Goal: Task Accomplishment & Management: Manage account settings

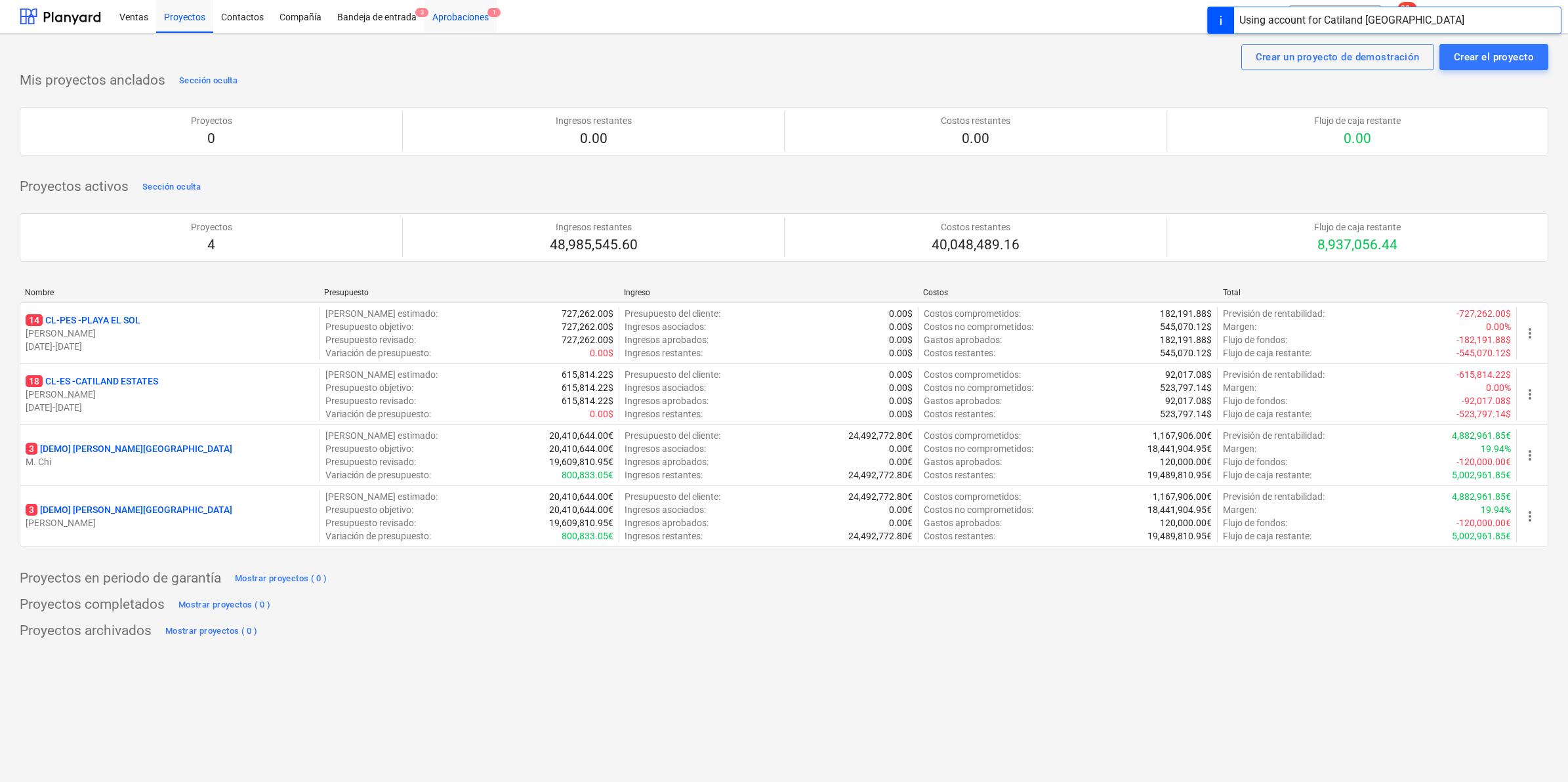
click at [456, 16] on div "Aprobaciones 1" at bounding box center [461, 15] width 72 height 33
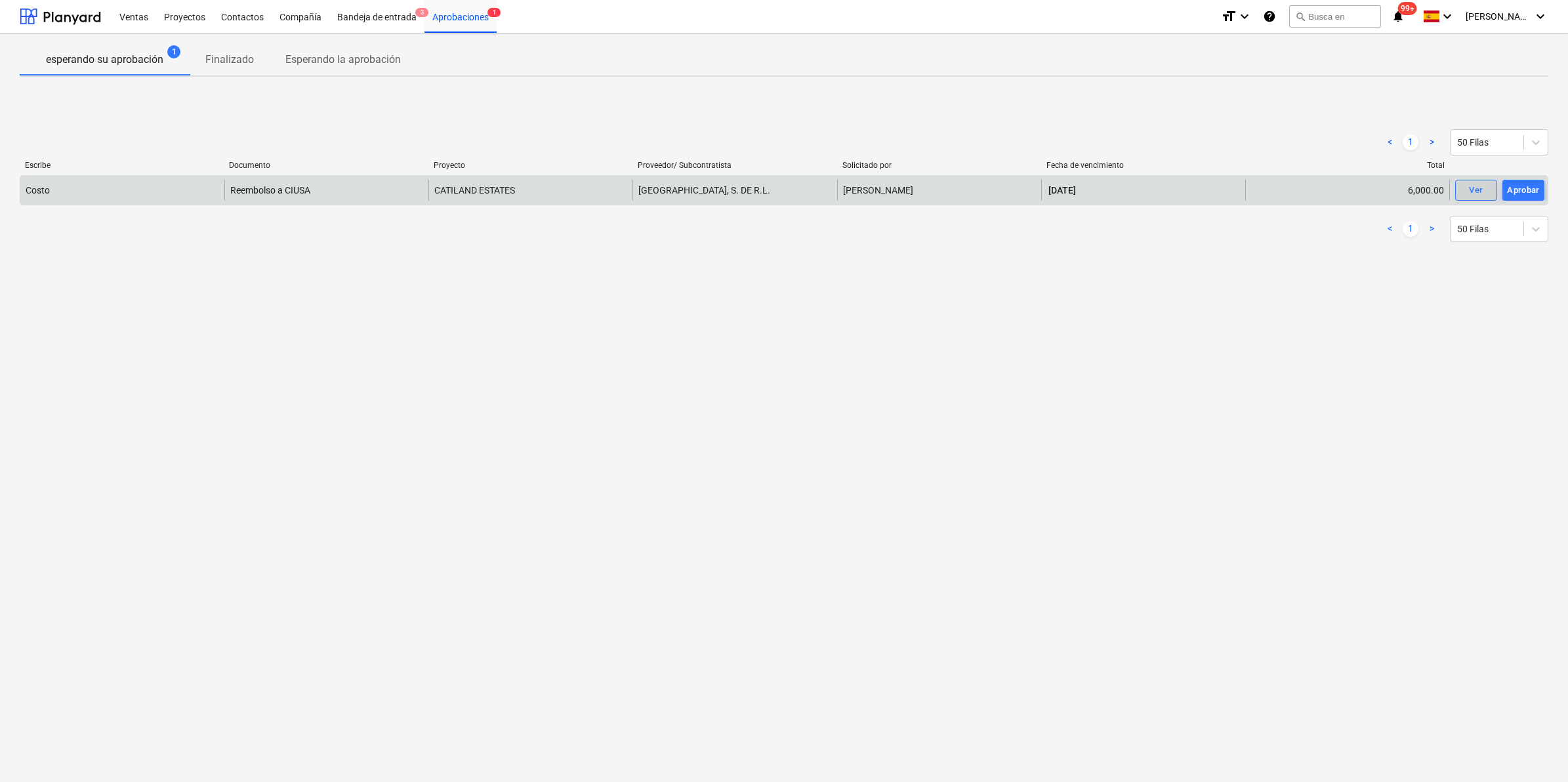
click at [1485, 185] on span "Ver" at bounding box center [1476, 191] width 29 height 15
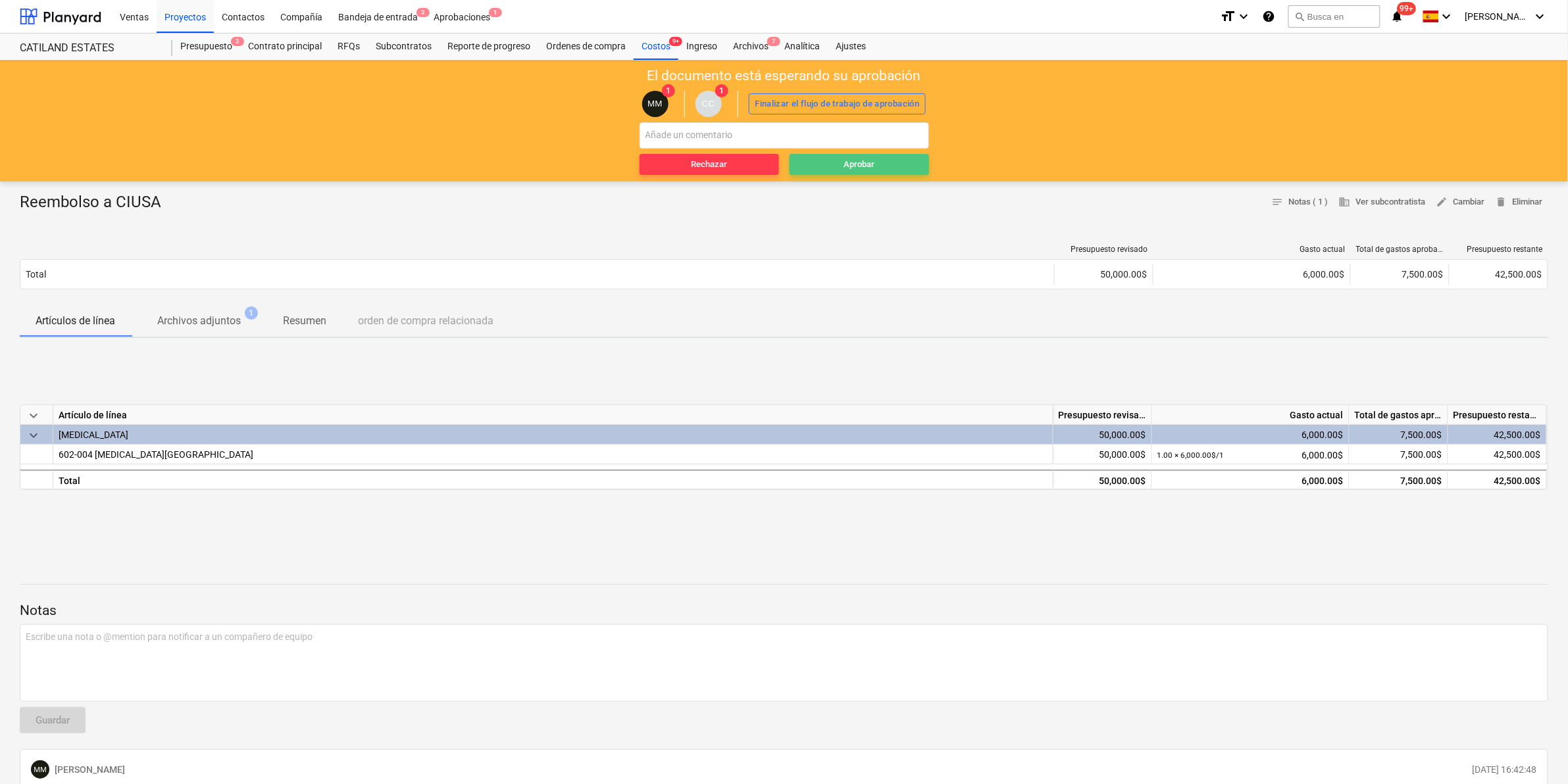
click at [867, 168] on div "Aprobar" at bounding box center [859, 165] width 31 height 15
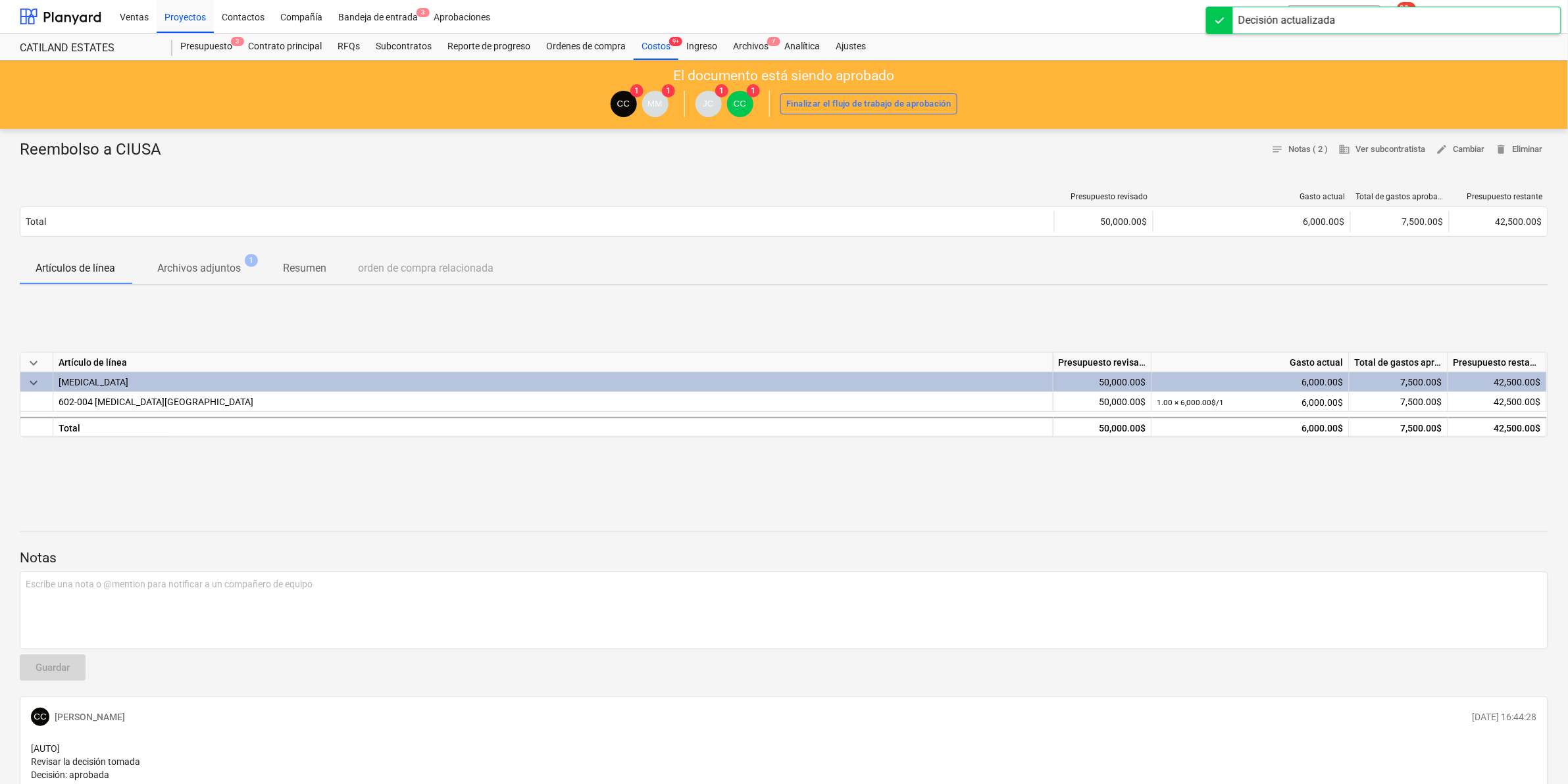
click at [784, 528] on div "Notas Escribe una nota o @mention para notificar a un compañero de equipo ﻿ Gua…" at bounding box center [784, 709] width 1529 height 390
click at [485, 17] on div "Aprobaciones" at bounding box center [462, 15] width 72 height 34
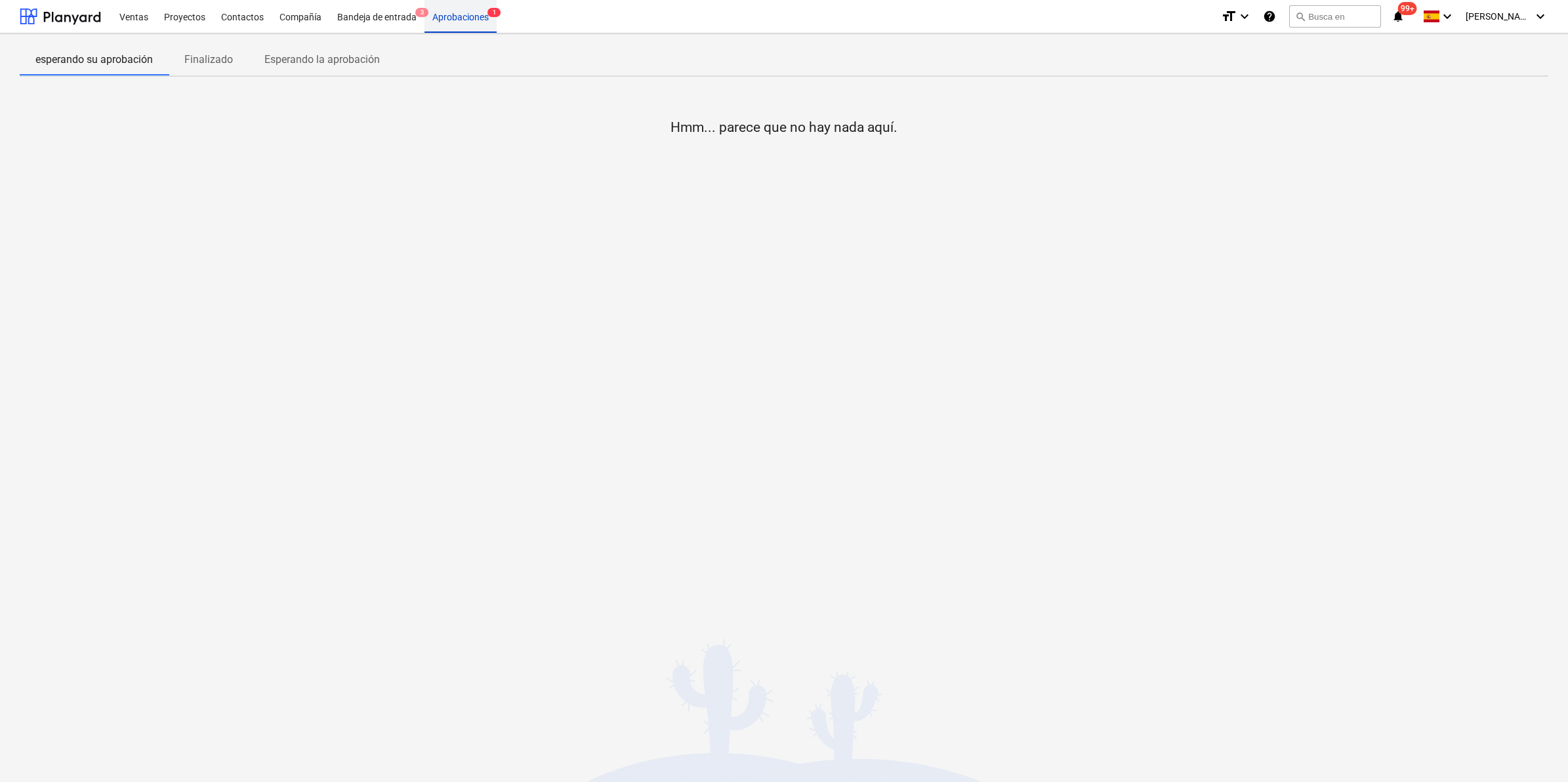
click at [464, 15] on div "Aprobaciones 1" at bounding box center [461, 15] width 72 height 33
click at [466, 35] on div "esperando su aprobación Finalizado Esperando la aprobación Hmm... parece que no…" at bounding box center [784, 408] width 1568 height 749
click at [877, 490] on div "esperando su aprobación Finalizado Esperando la aprobación Hmm... parece que no…" at bounding box center [784, 408] width 1568 height 749
click at [374, 15] on div "Bandeja de entrada 3" at bounding box center [377, 15] width 95 height 33
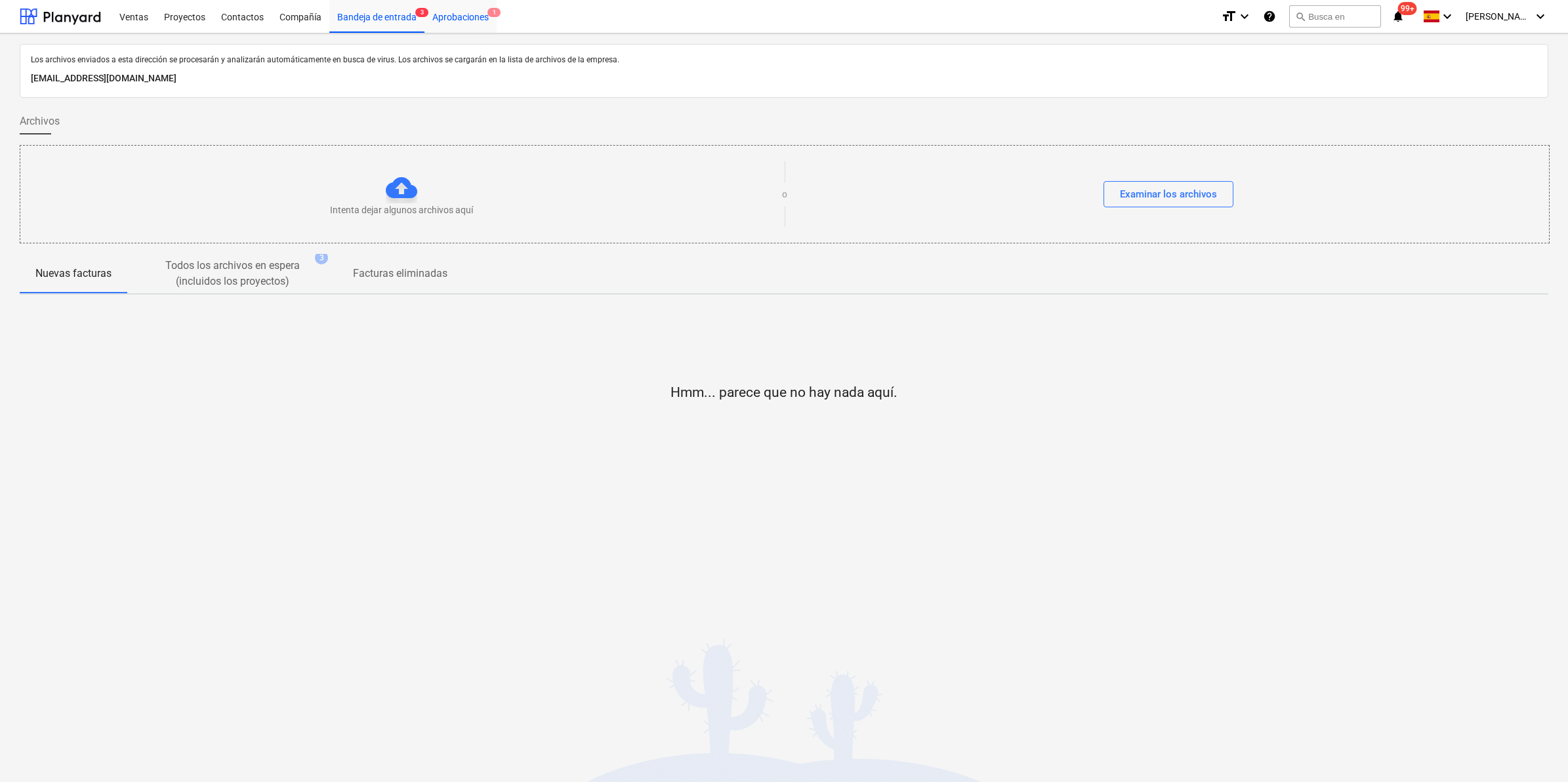
click at [479, 15] on div "Aprobaciones 1" at bounding box center [461, 15] width 72 height 33
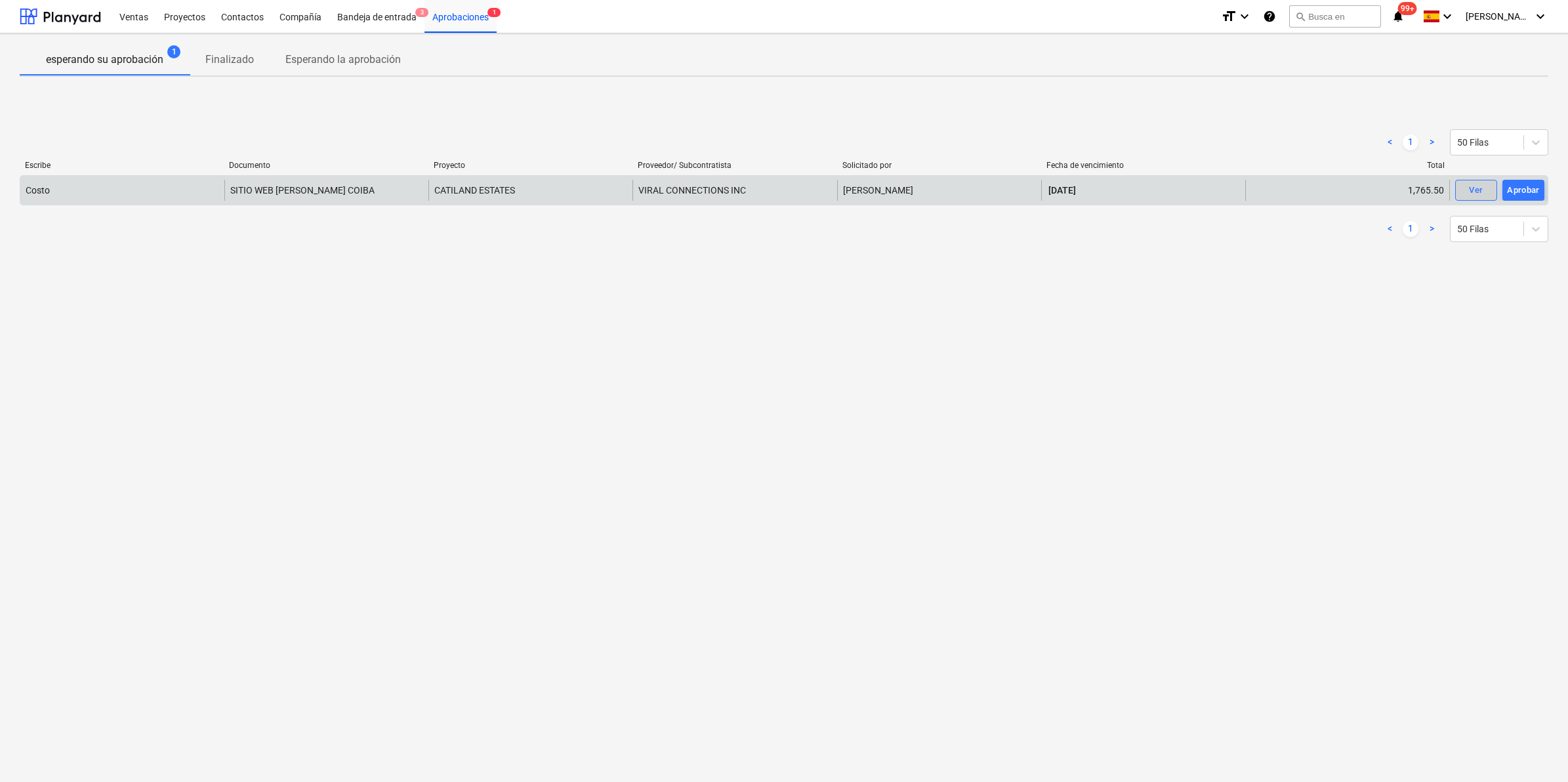
click at [1482, 191] on div "Ver" at bounding box center [1475, 191] width 14 height 15
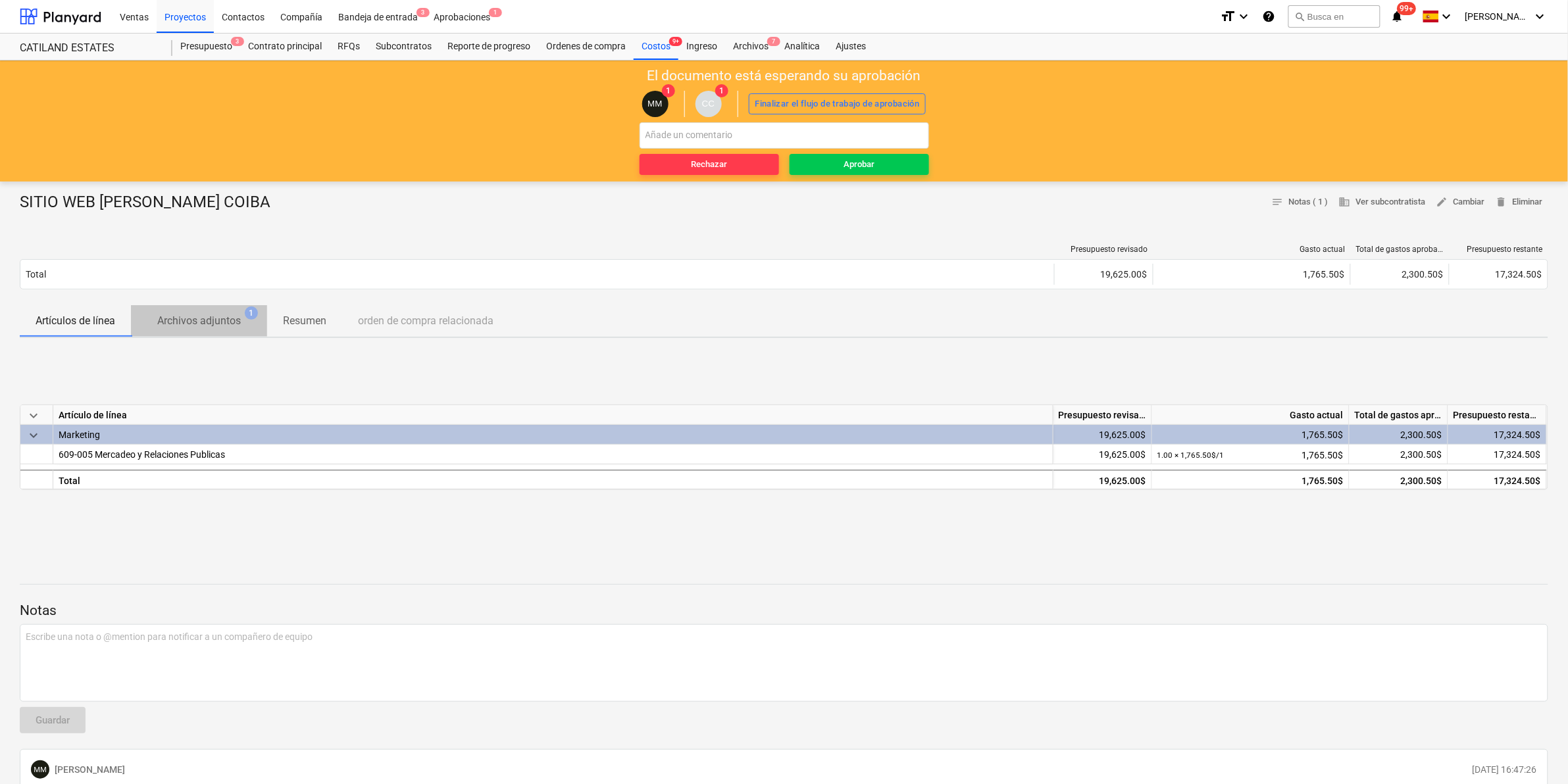
click at [196, 328] on p "Archivos adjuntos" at bounding box center [199, 321] width 84 height 15
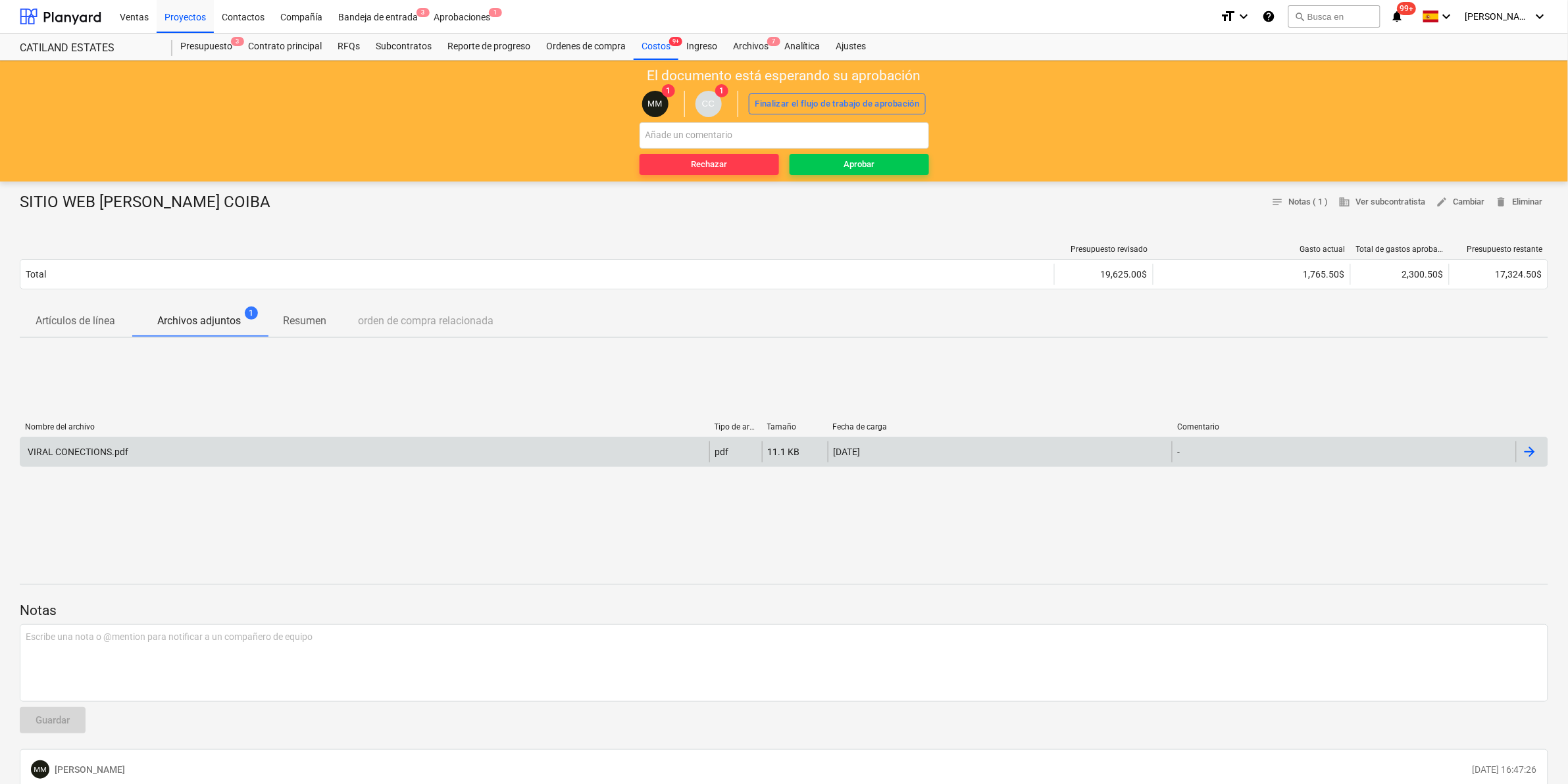
click at [359, 441] on div "VIRAL CONECTIONS.pdf" at bounding box center [365, 452] width 689 height 21
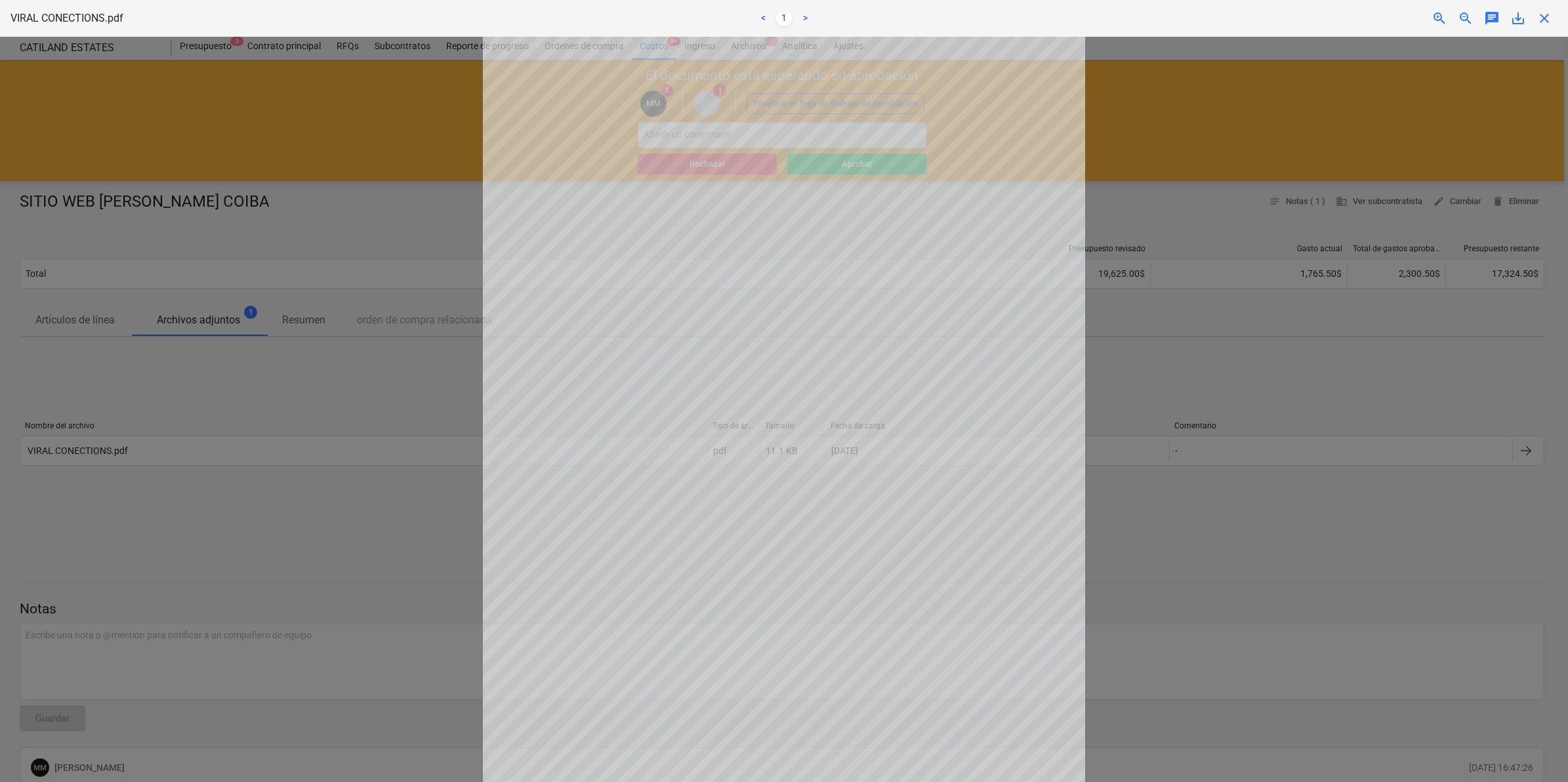
click at [385, 210] on div at bounding box center [784, 409] width 1568 height 745
click at [1547, 18] on span "close" at bounding box center [1544, 18] width 15 height 15
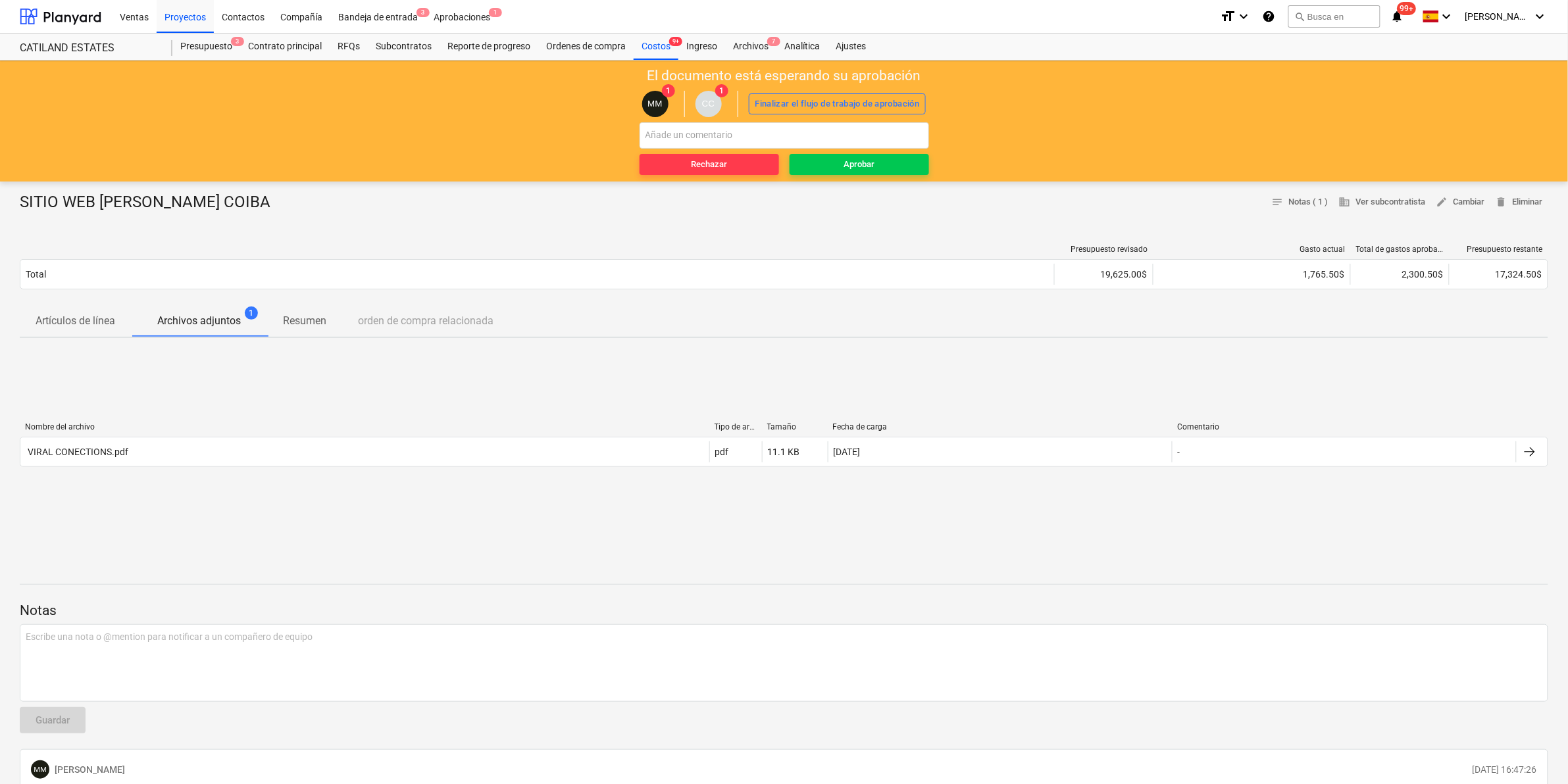
click at [669, 235] on div "Presupuesto revisado Gasto actual Total de gastos aprobados Presupuesto restant…" at bounding box center [784, 269] width 1529 height 71
click at [77, 317] on p "Artículos de línea" at bounding box center [75, 321] width 79 height 15
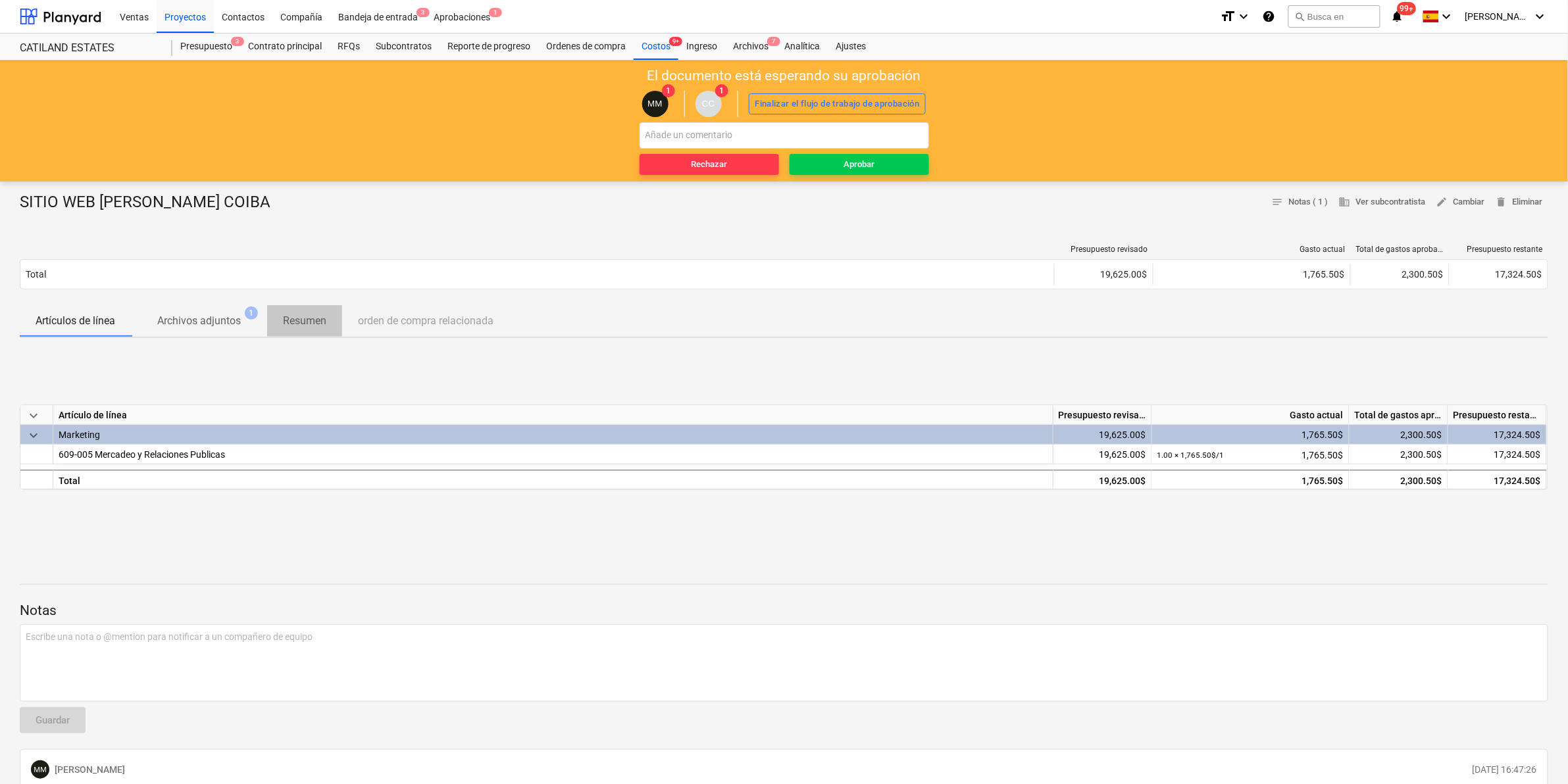
click at [331, 321] on span "Resumen" at bounding box center [304, 321] width 75 height 24
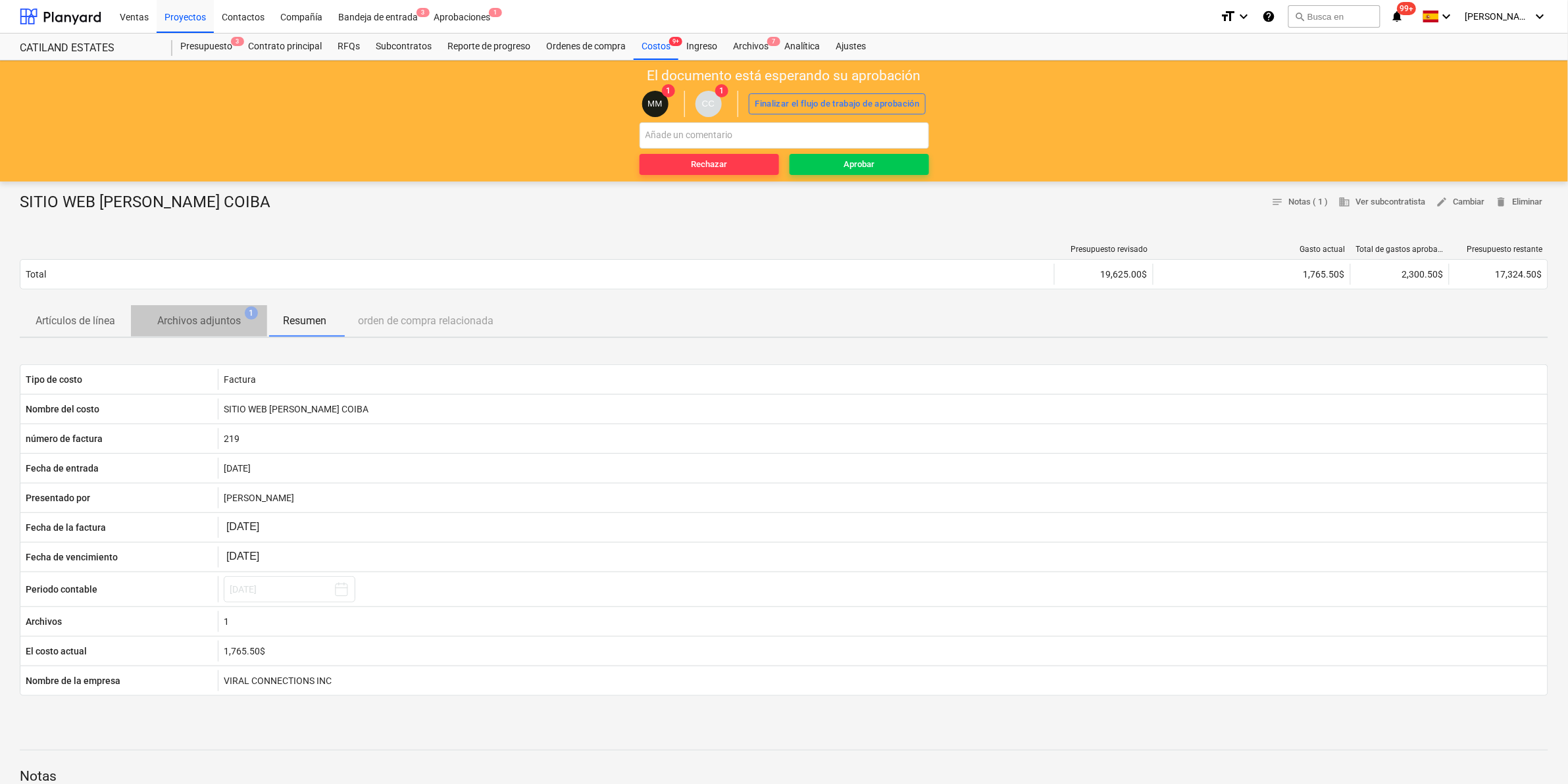
click at [227, 318] on p "Archivos adjuntos" at bounding box center [199, 321] width 84 height 15
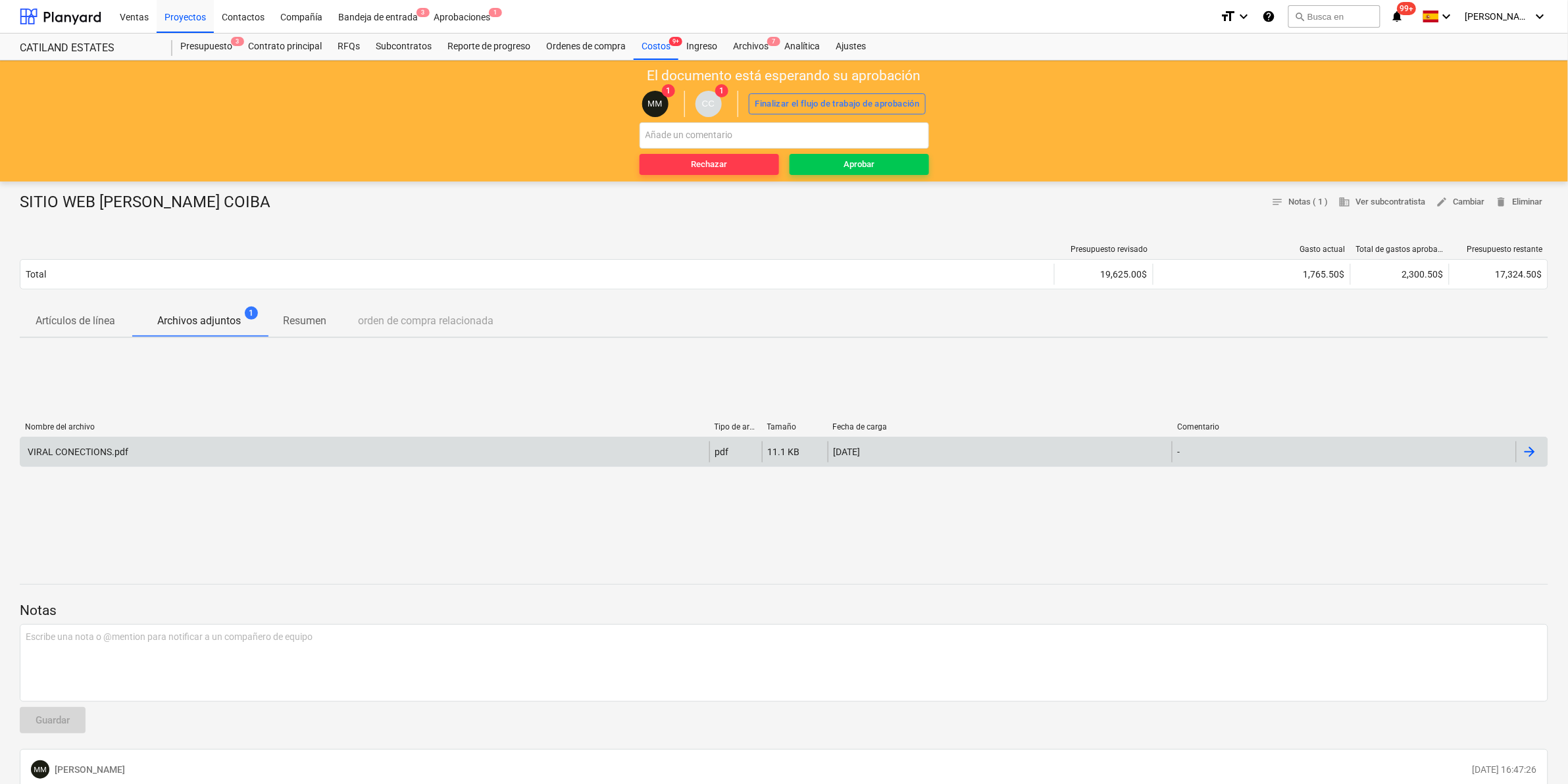
click at [350, 460] on div "VIRAL CONECTIONS.pdf" at bounding box center [365, 452] width 689 height 21
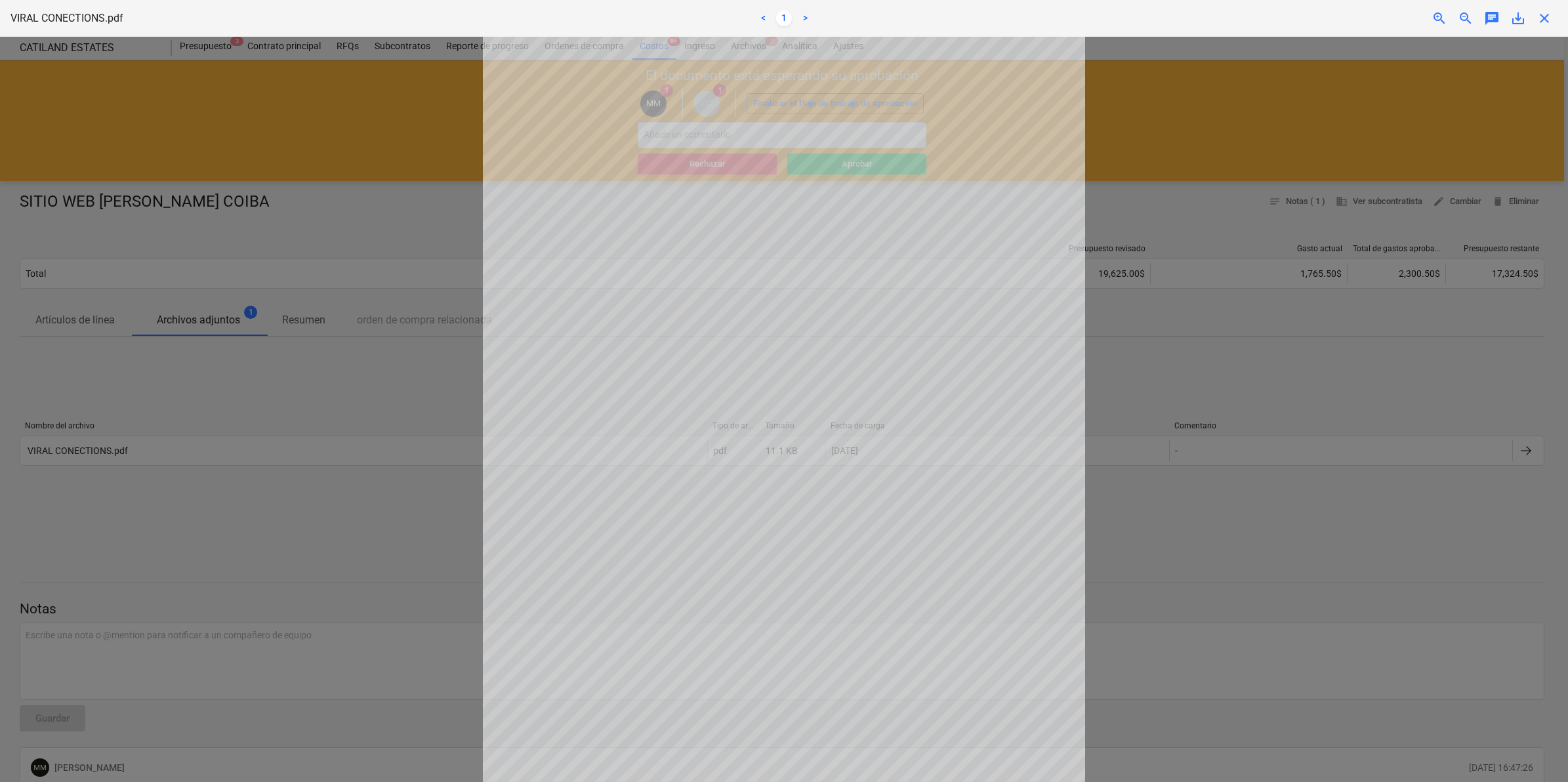
click at [380, 433] on div at bounding box center [784, 409] width 1568 height 745
click at [1549, 12] on span "close" at bounding box center [1544, 18] width 15 height 15
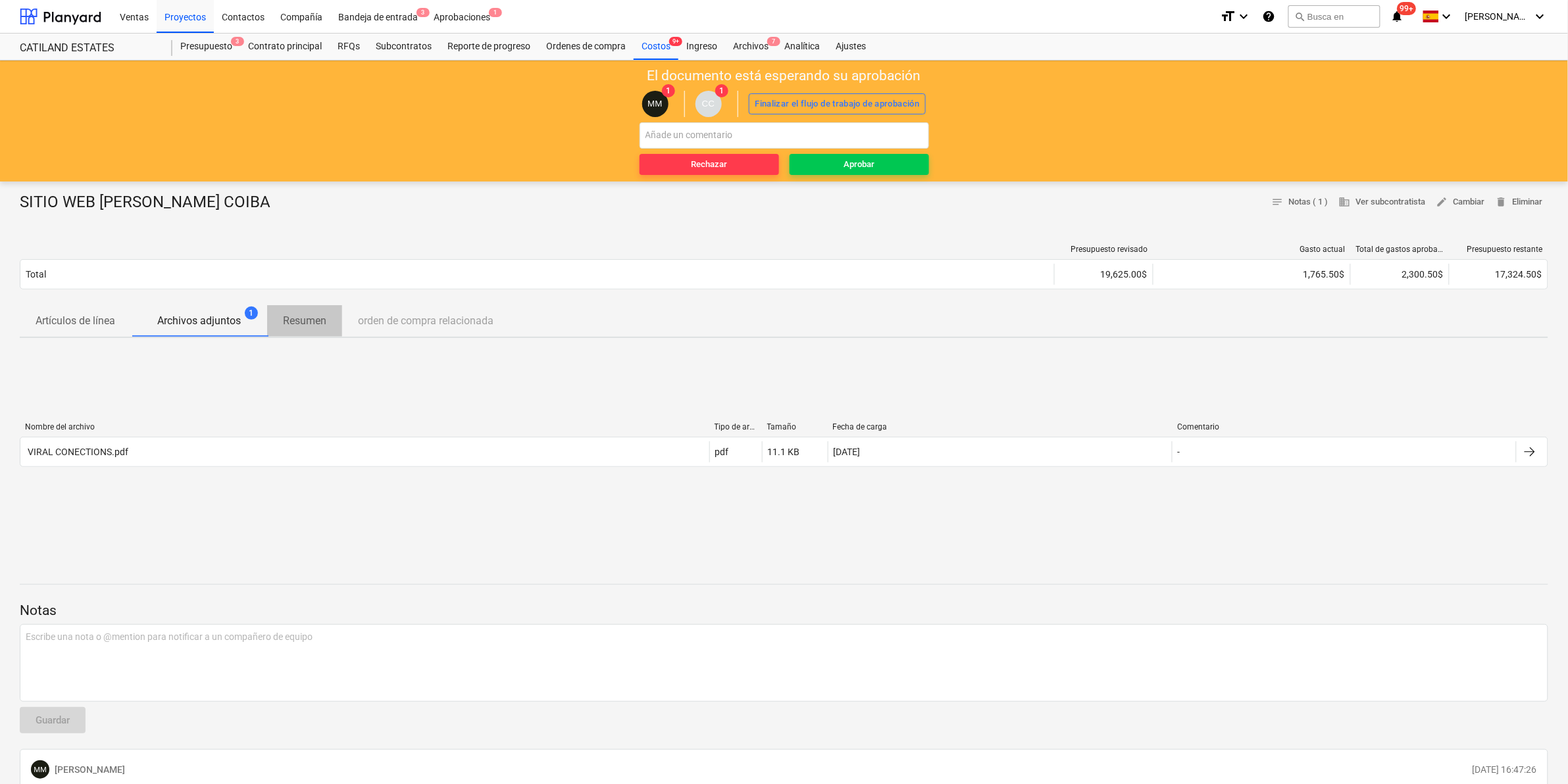
click at [312, 324] on p "Resumen" at bounding box center [305, 321] width 43 height 15
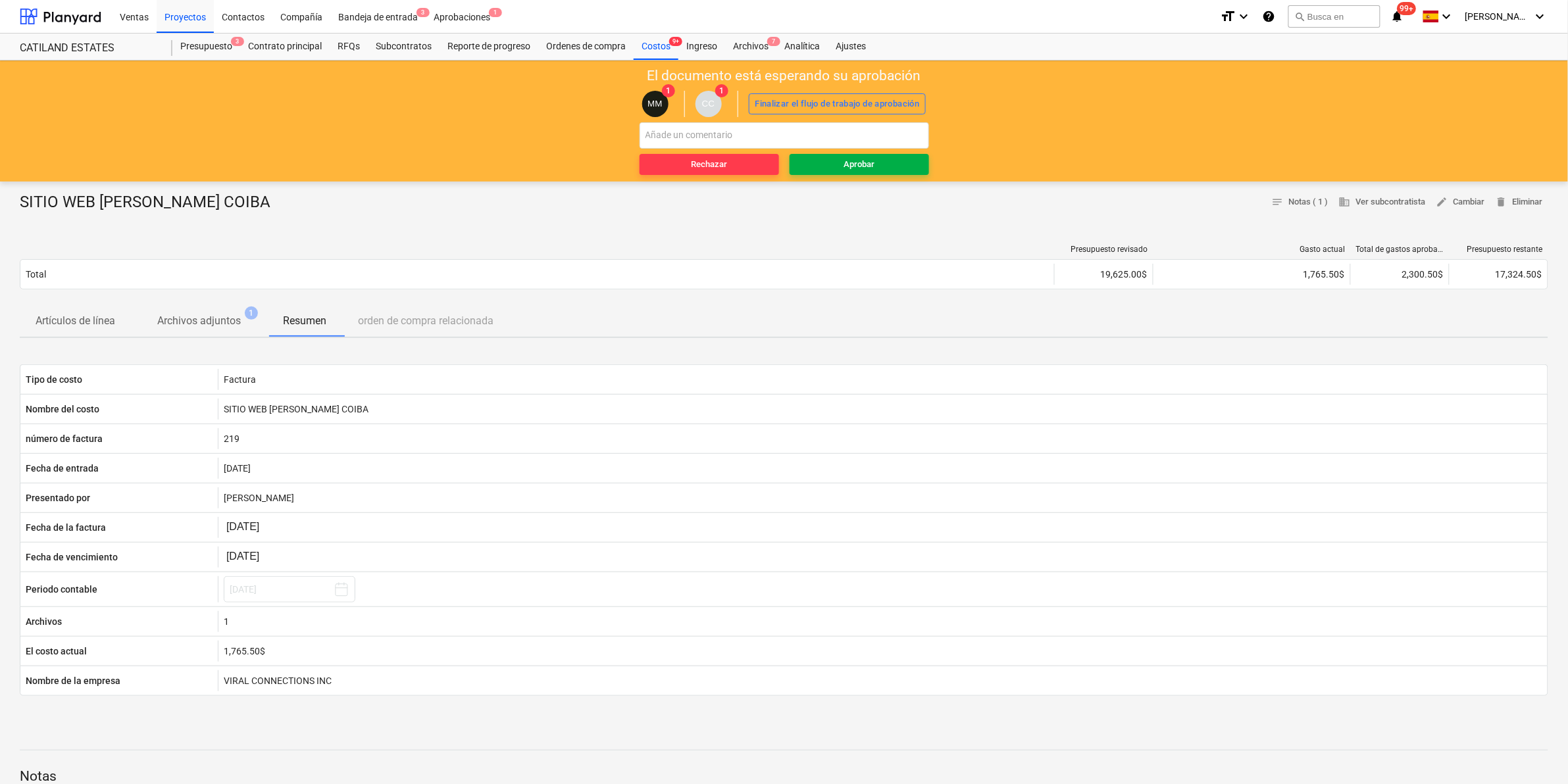
click at [865, 159] on div "Aprobar" at bounding box center [859, 165] width 31 height 15
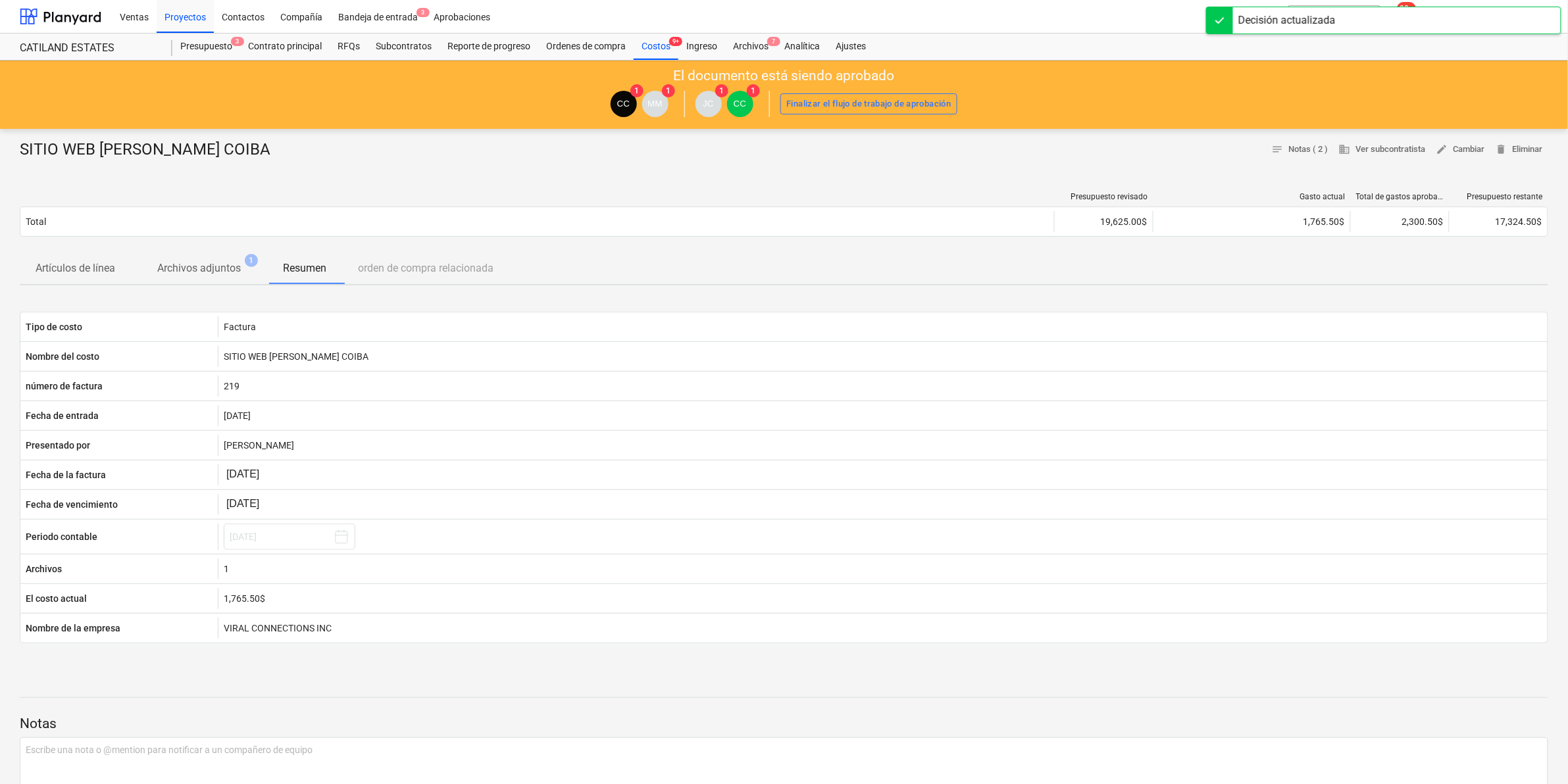
click at [1145, 22] on div "Ventas Proyectos Contactos Compañía Bandeja de entrada 3 Aprobaciones" at bounding box center [660, 16] width 1098 height 33
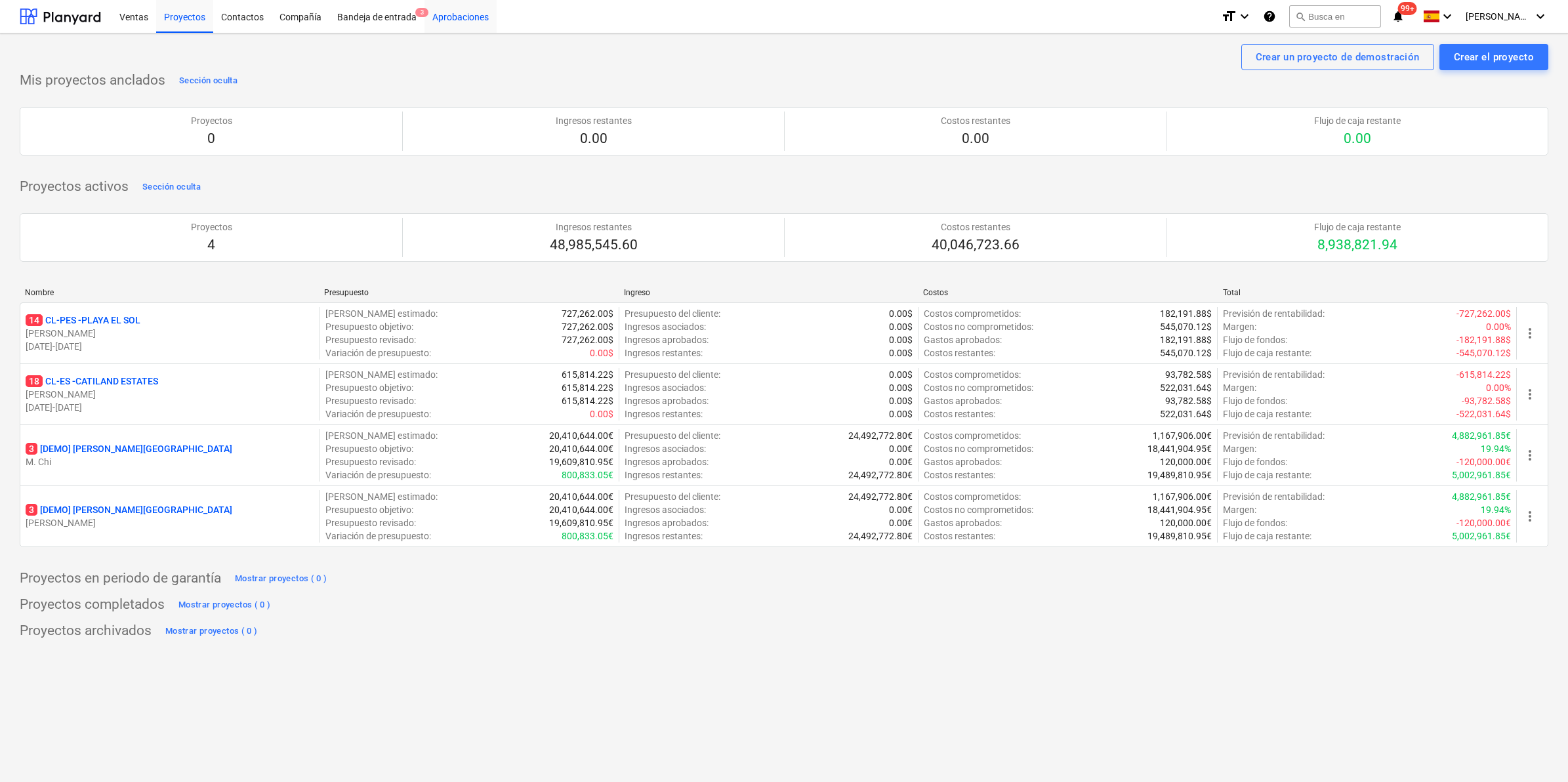
click at [467, 14] on div "Aprobaciones" at bounding box center [461, 15] width 72 height 33
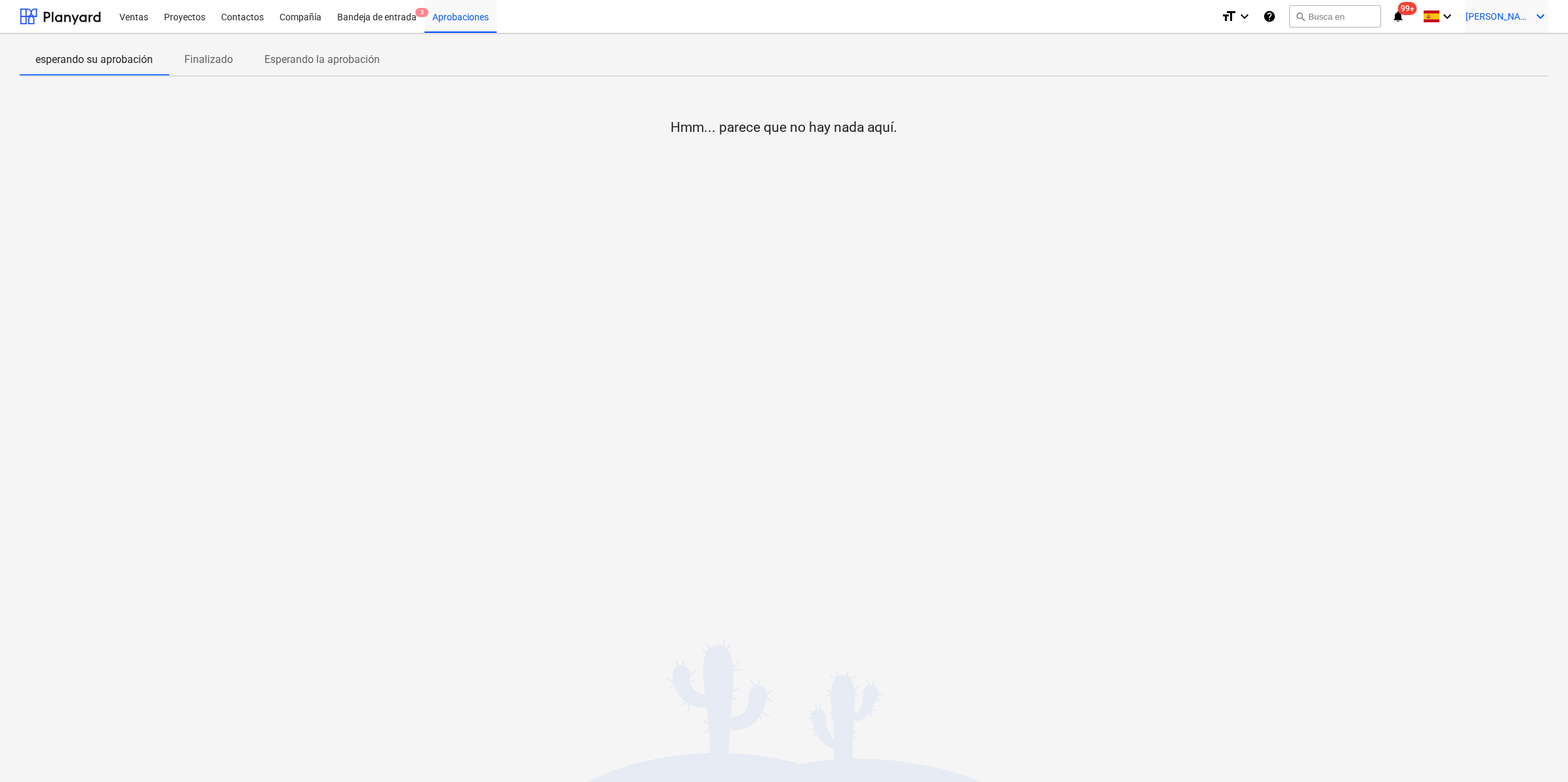
click at [1502, 20] on span "[PERSON_NAME][GEOGRAPHIC_DATA]" at bounding box center [1498, 16] width 65 height 10
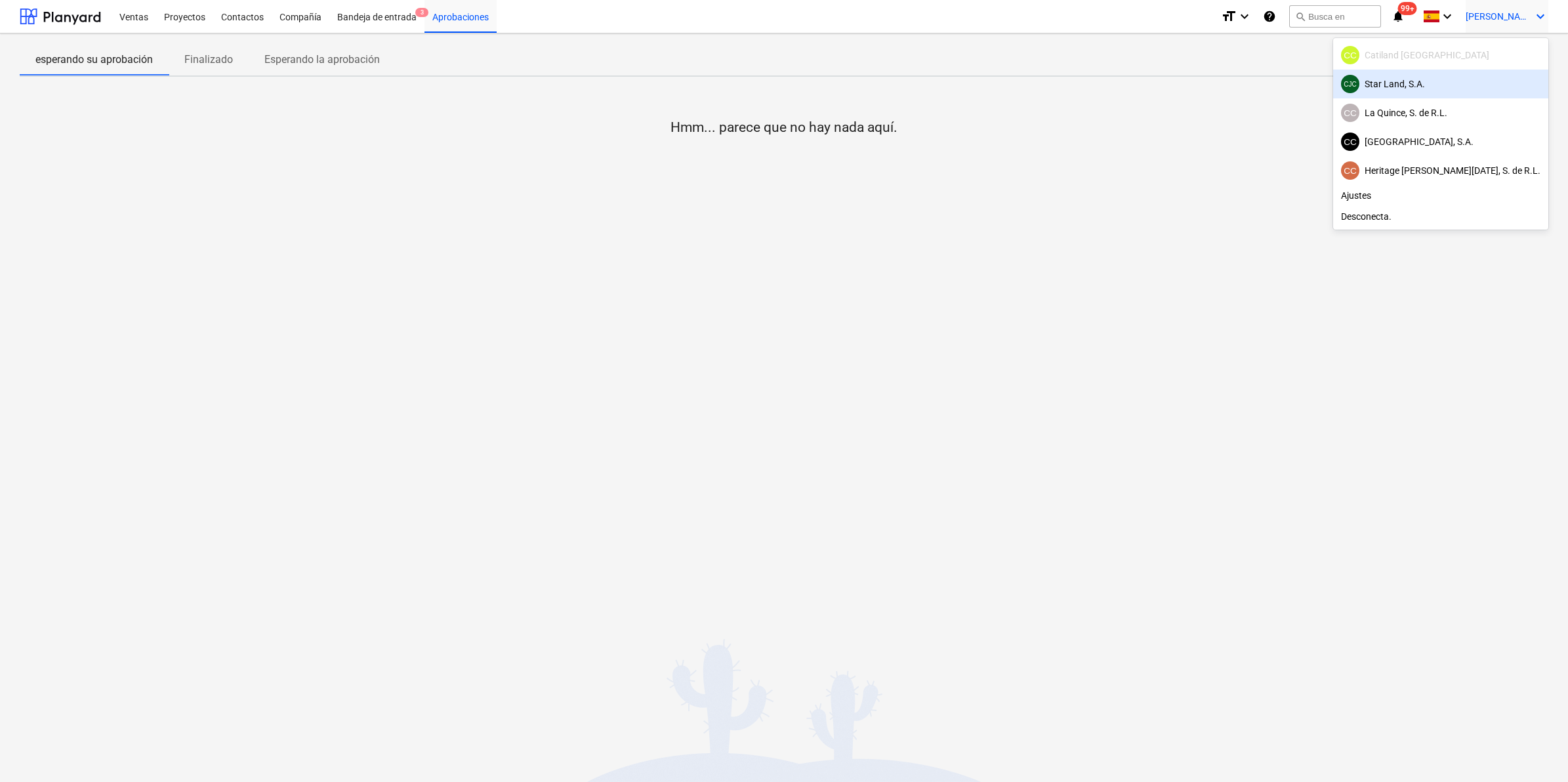
click at [1019, 352] on div at bounding box center [784, 391] width 1568 height 782
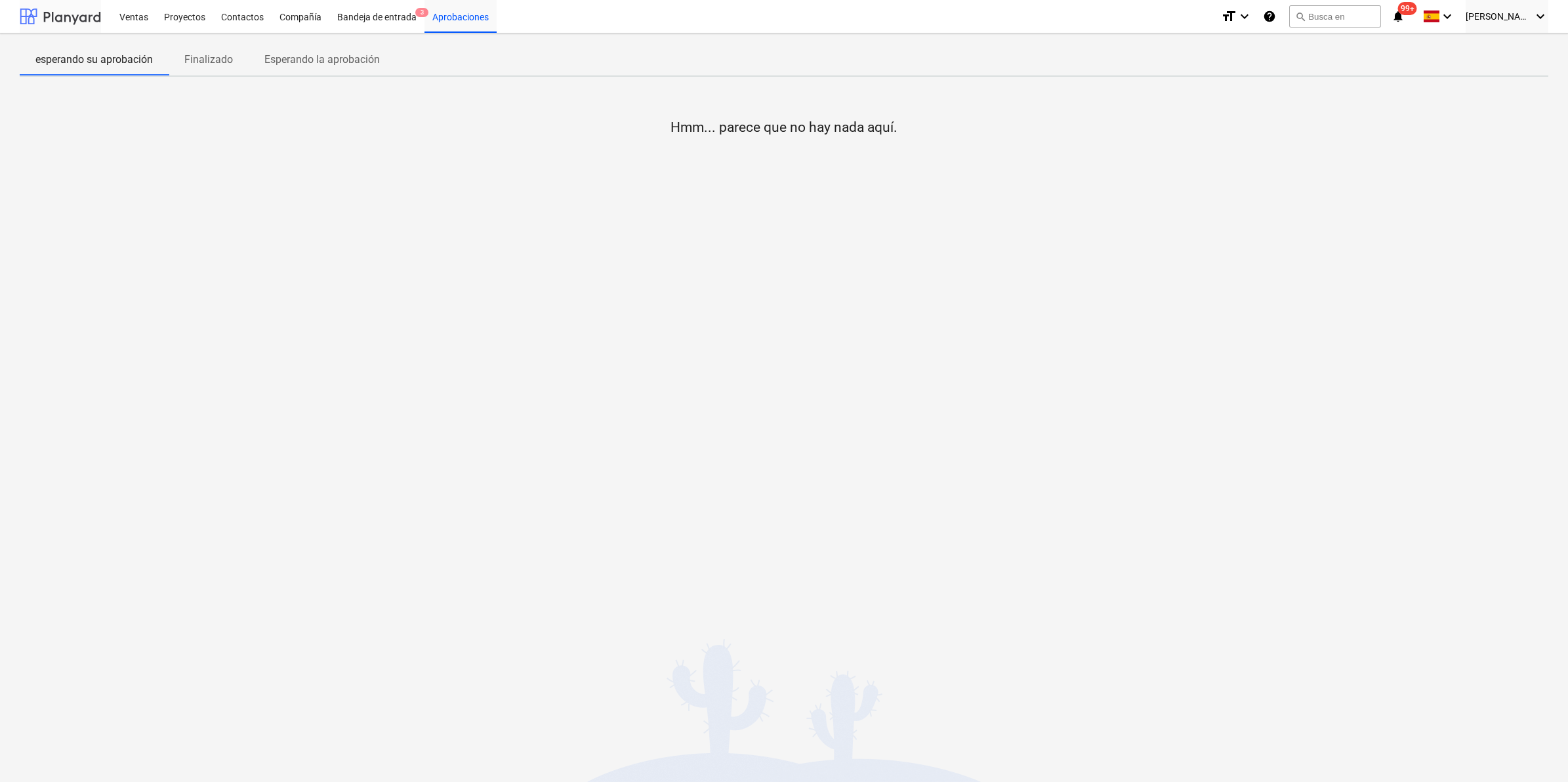
click at [64, 14] on div at bounding box center [60, 16] width 82 height 33
